Goal: Check status: Check status

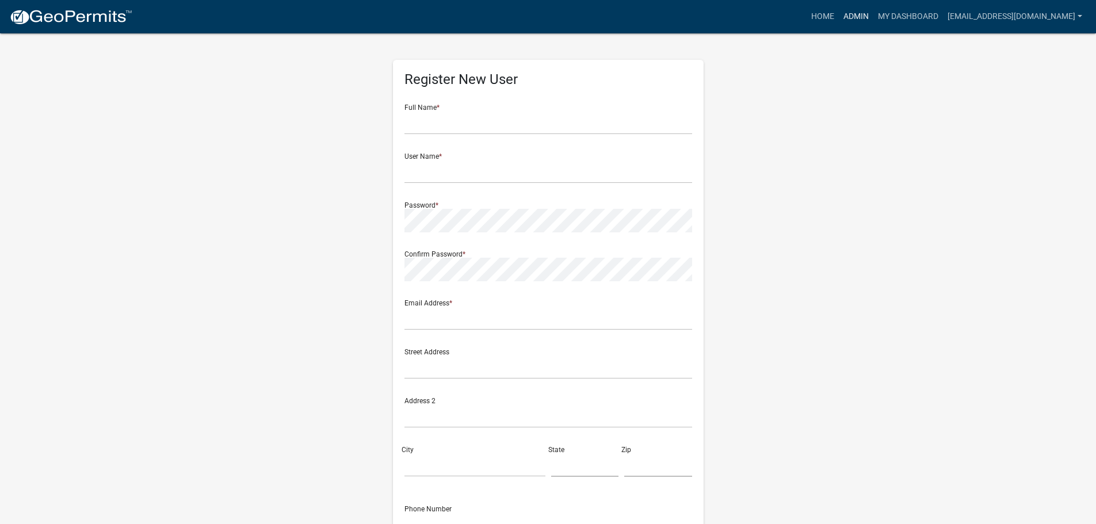
click at [858, 22] on link "Admin" at bounding box center [856, 17] width 35 height 22
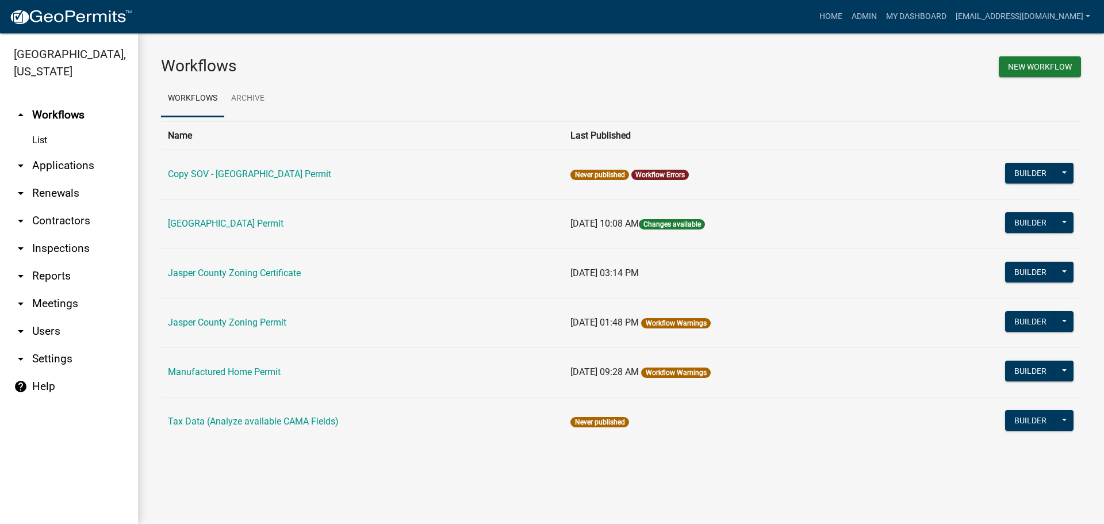
click at [46, 163] on link "arrow_drop_down Applications" at bounding box center [69, 166] width 138 height 28
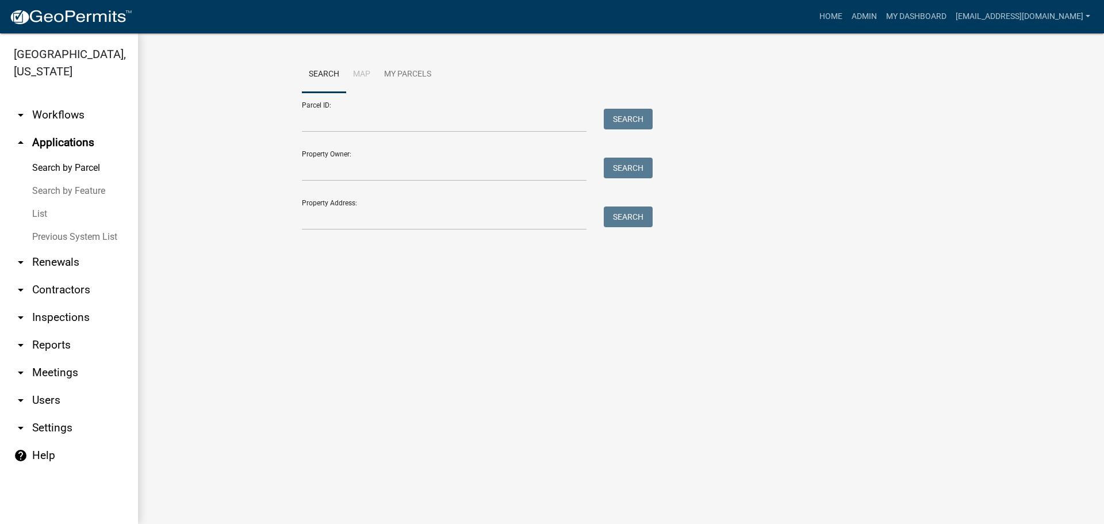
click at [39, 216] on link "List" at bounding box center [69, 213] width 138 height 23
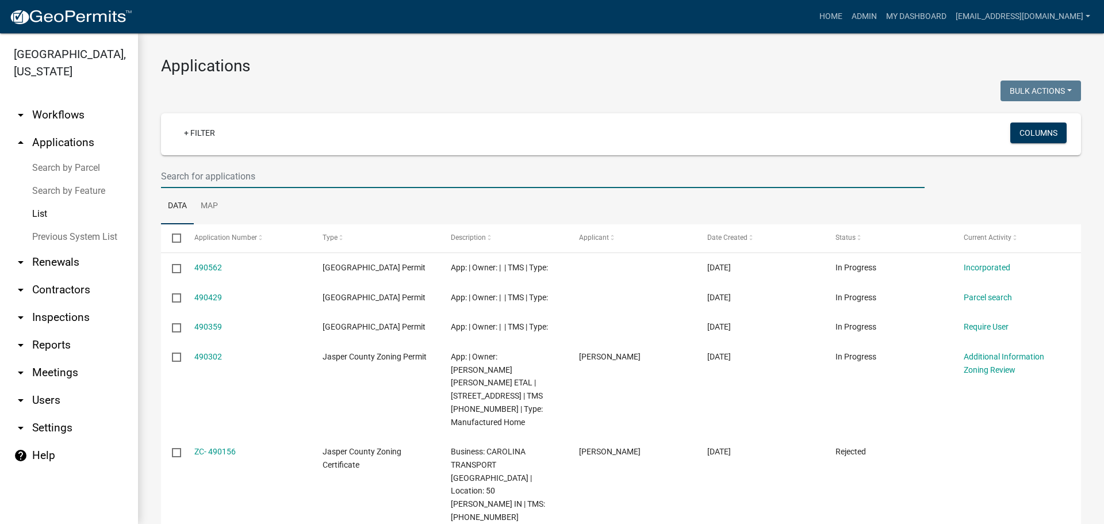
click at [305, 173] on input "text" at bounding box center [543, 177] width 764 height 24
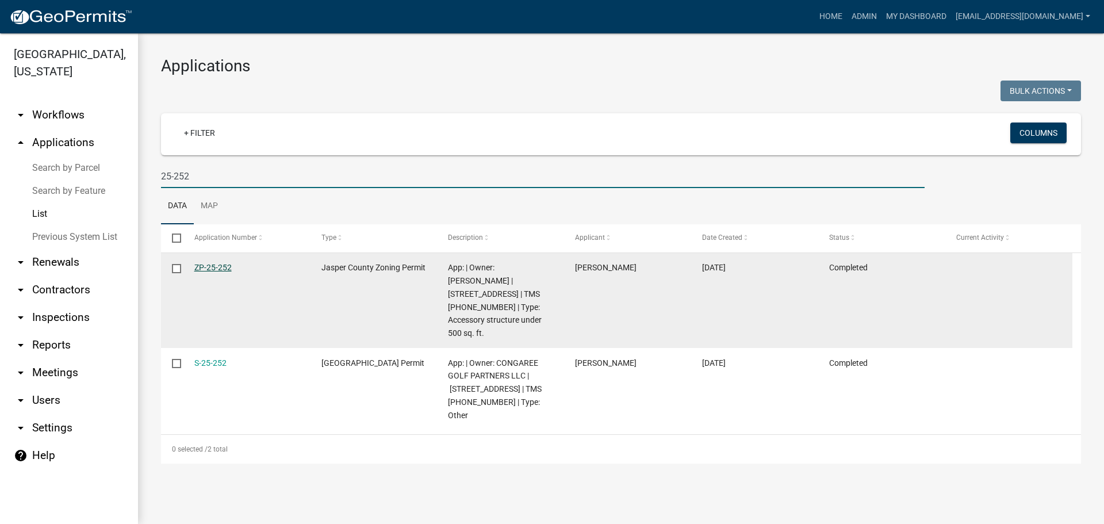
type input "25-252"
click at [209, 269] on link "ZP-25-252" at bounding box center [212, 267] width 37 height 9
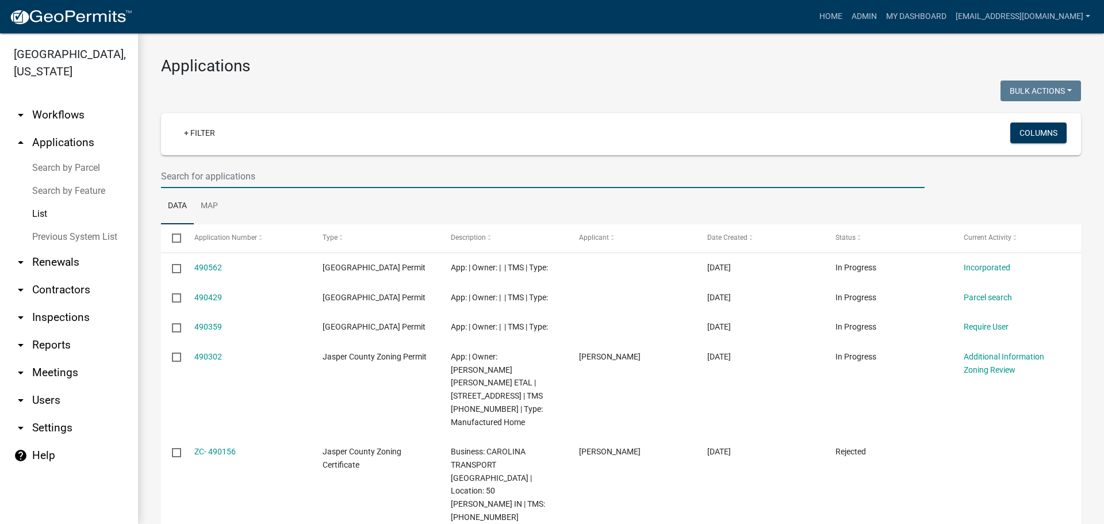
click at [292, 177] on input "text" at bounding box center [543, 177] width 764 height 24
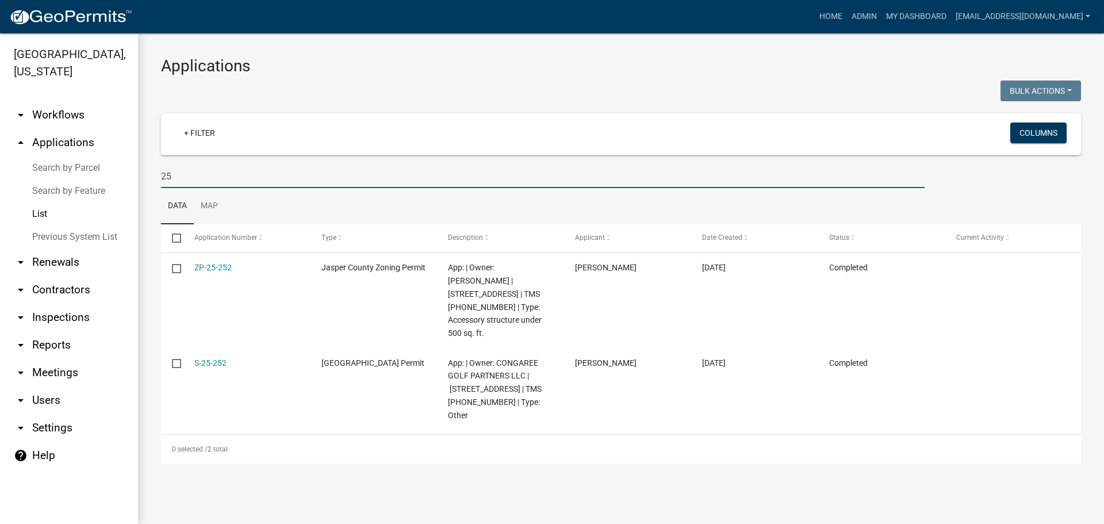
type input "2"
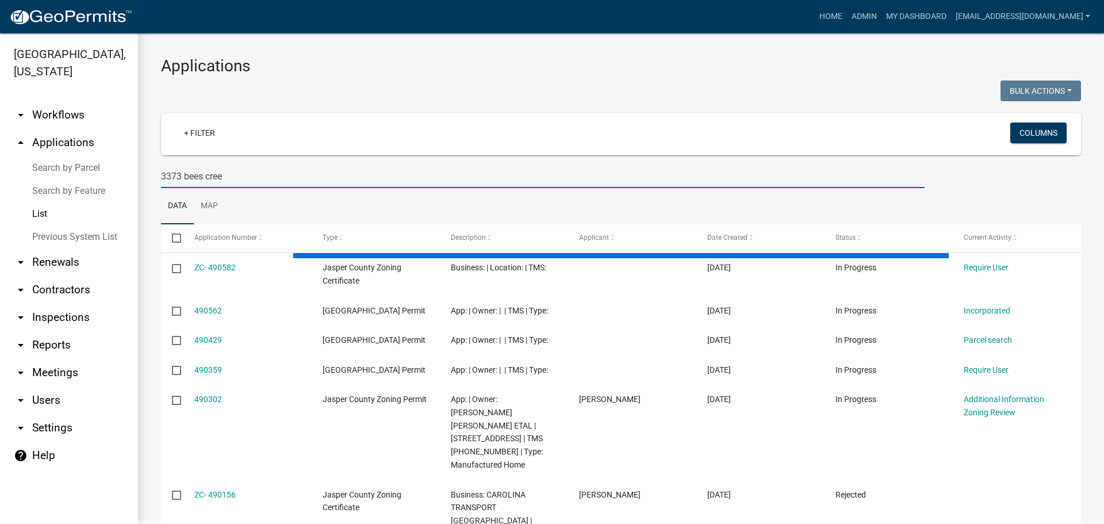
type input "[GEOGRAPHIC_DATA]"
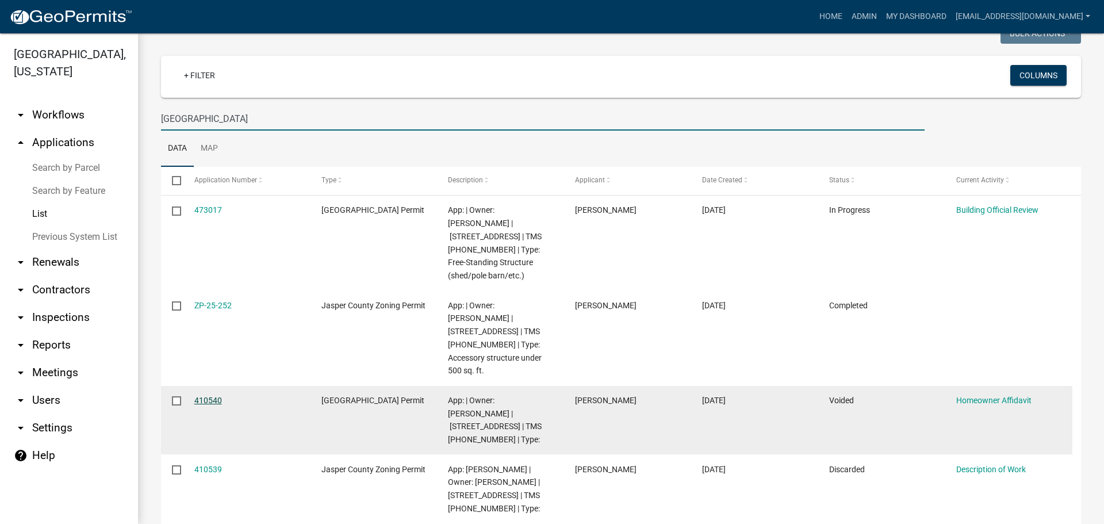
scroll to position [115, 0]
